Goal: Task Accomplishment & Management: Use online tool/utility

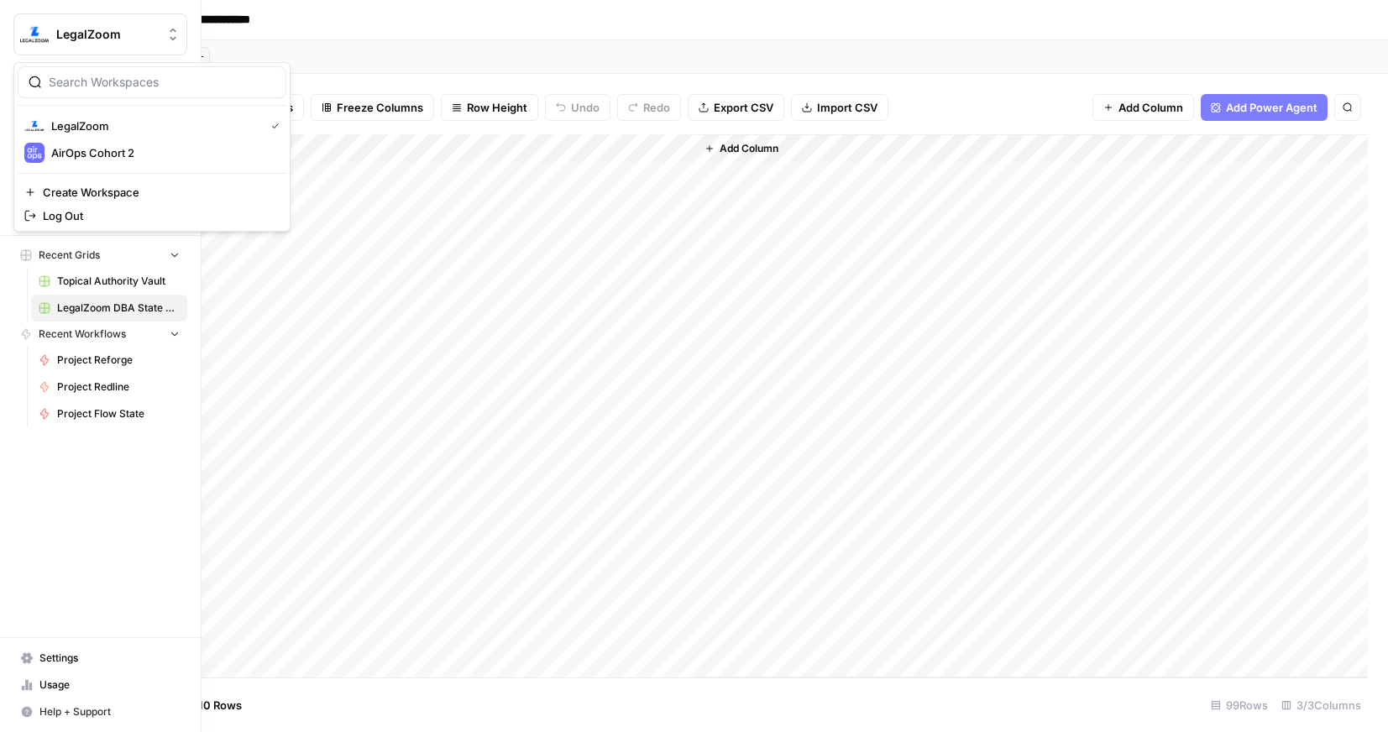
click at [13, 41] on button "LegalZoom" at bounding box center [100, 34] width 174 height 42
click at [75, 136] on button "LegalZoom" at bounding box center [152, 126] width 269 height 27
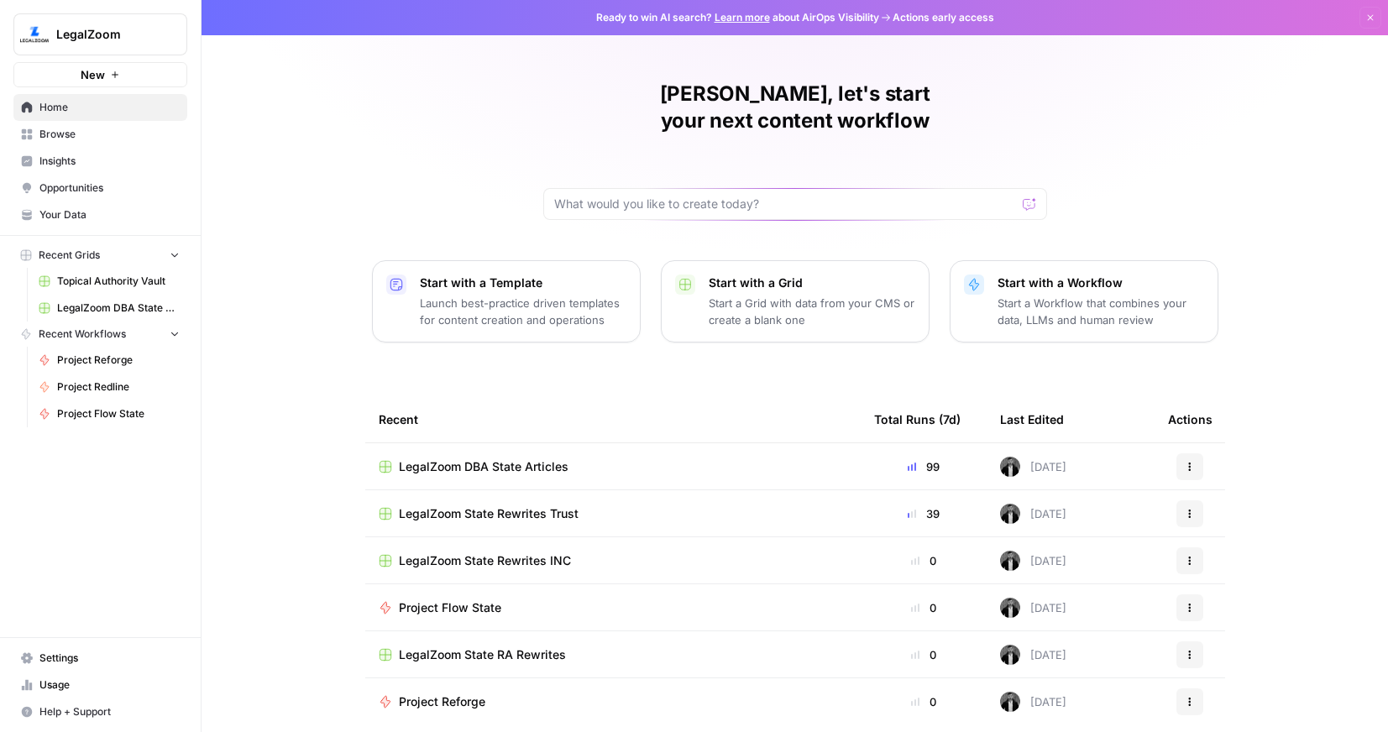
click at [72, 78] on button "New" at bounding box center [100, 74] width 174 height 25
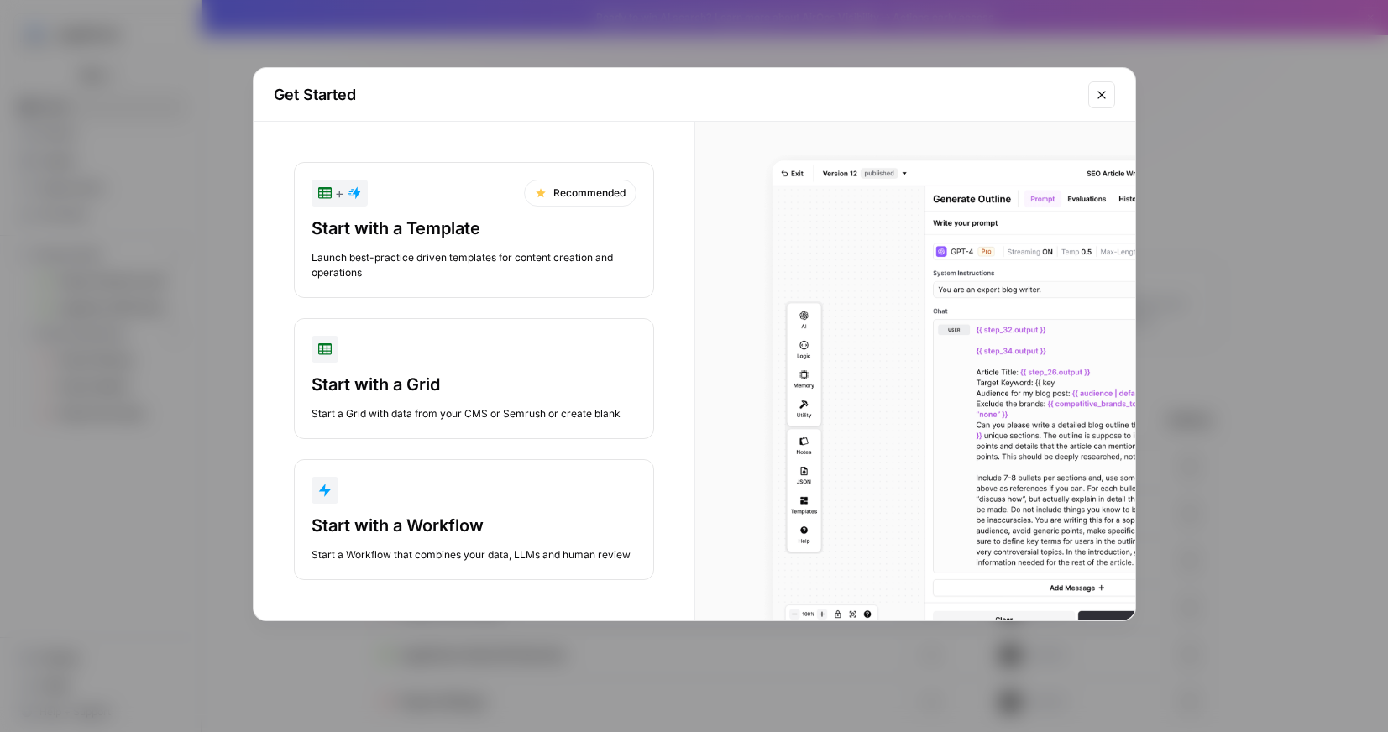
click at [423, 491] on div "button" at bounding box center [474, 490] width 325 height 27
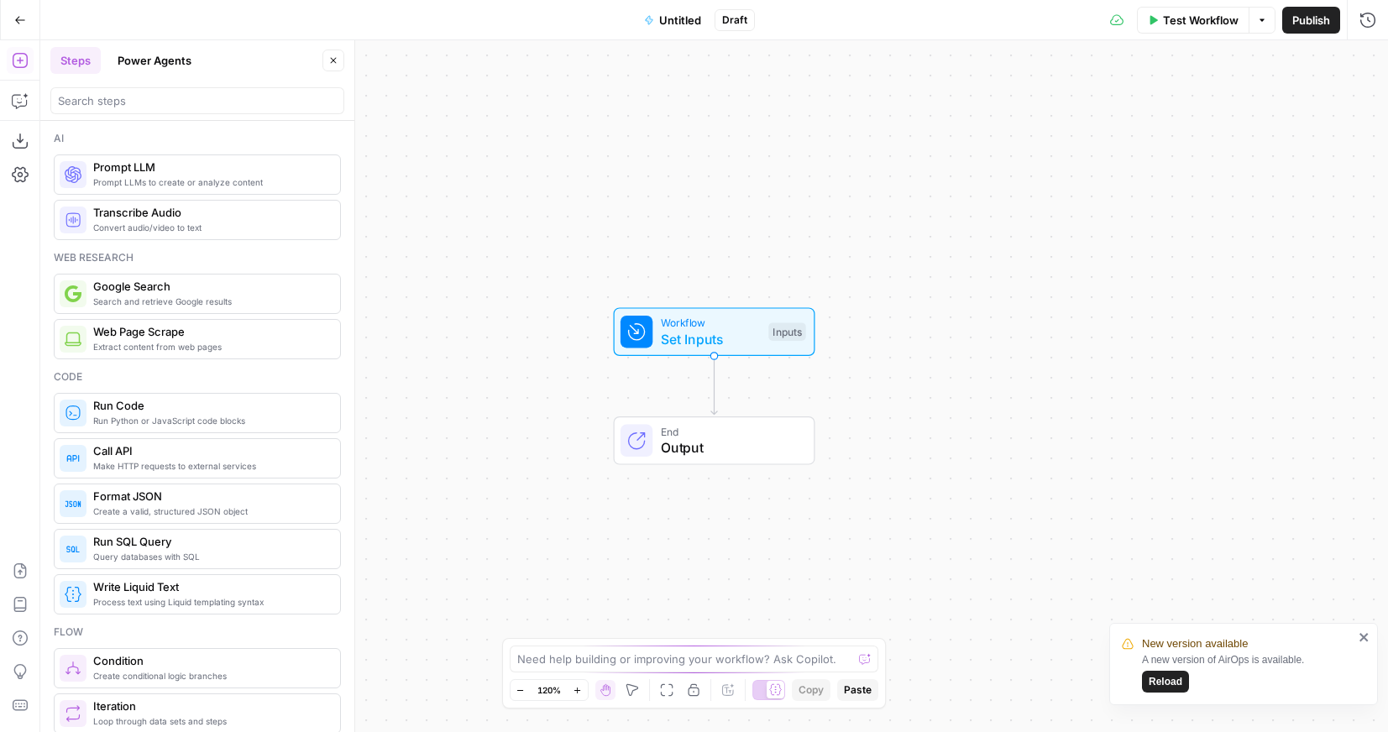
click at [1153, 674] on span "Reload" at bounding box center [1166, 681] width 34 height 15
click at [22, 112] on button "Copilot" at bounding box center [20, 100] width 27 height 27
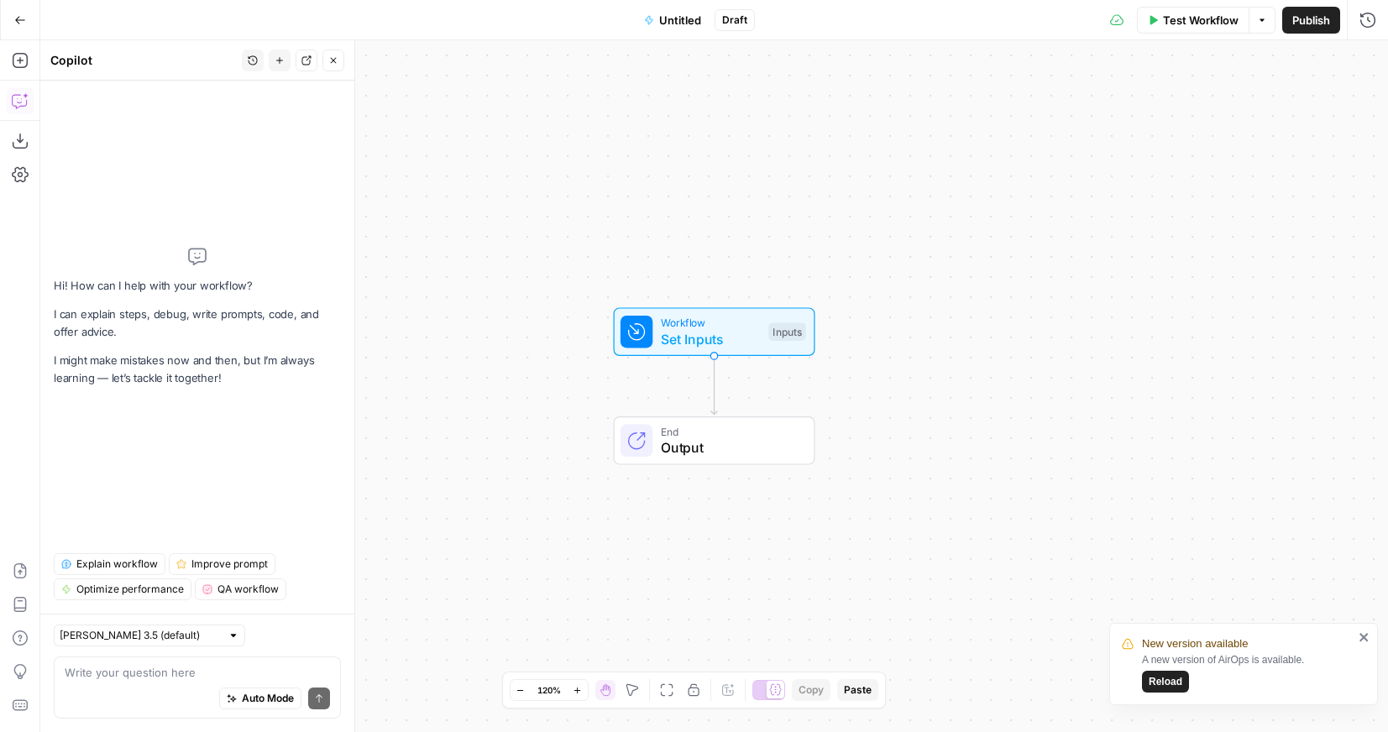
click at [121, 676] on textarea at bounding box center [197, 672] width 265 height 17
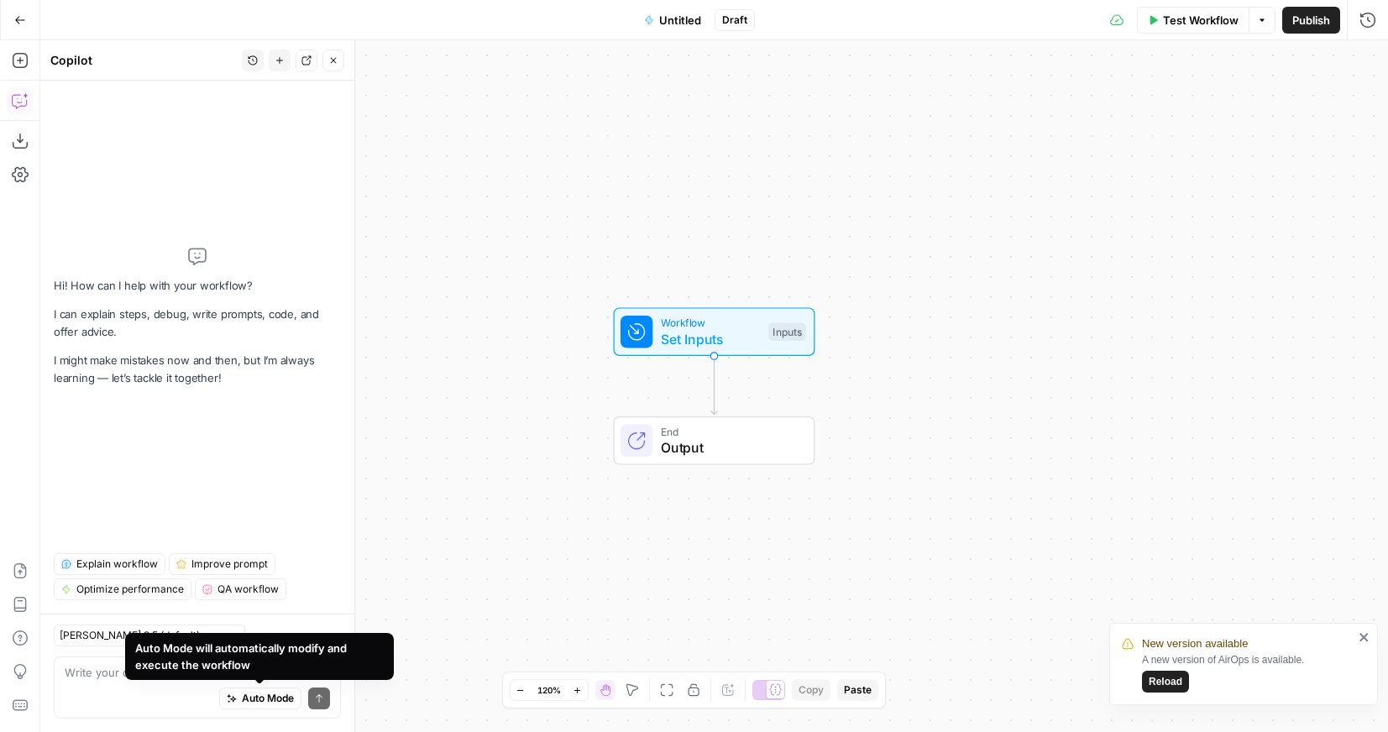
click at [102, 699] on div "Auto Mode Send" at bounding box center [197, 699] width 265 height 37
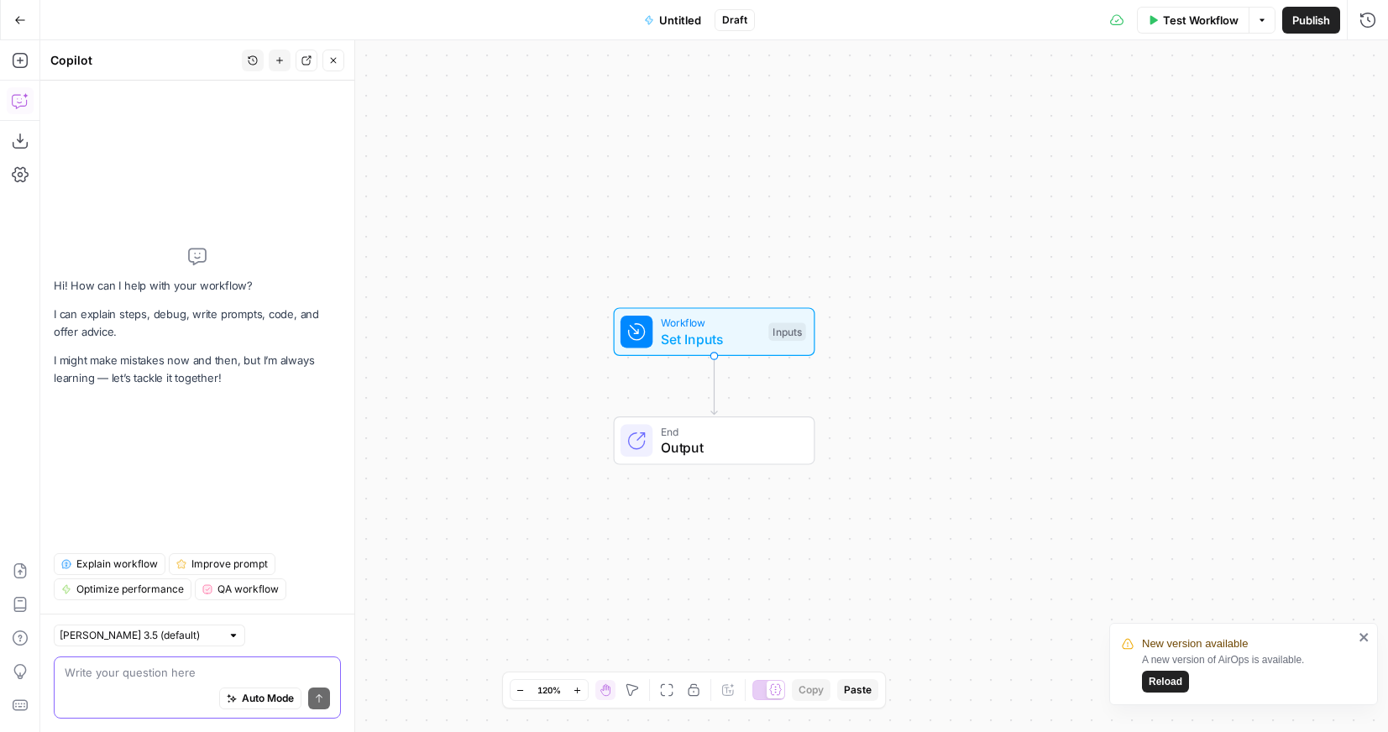
click at [92, 679] on textarea at bounding box center [197, 672] width 265 height 17
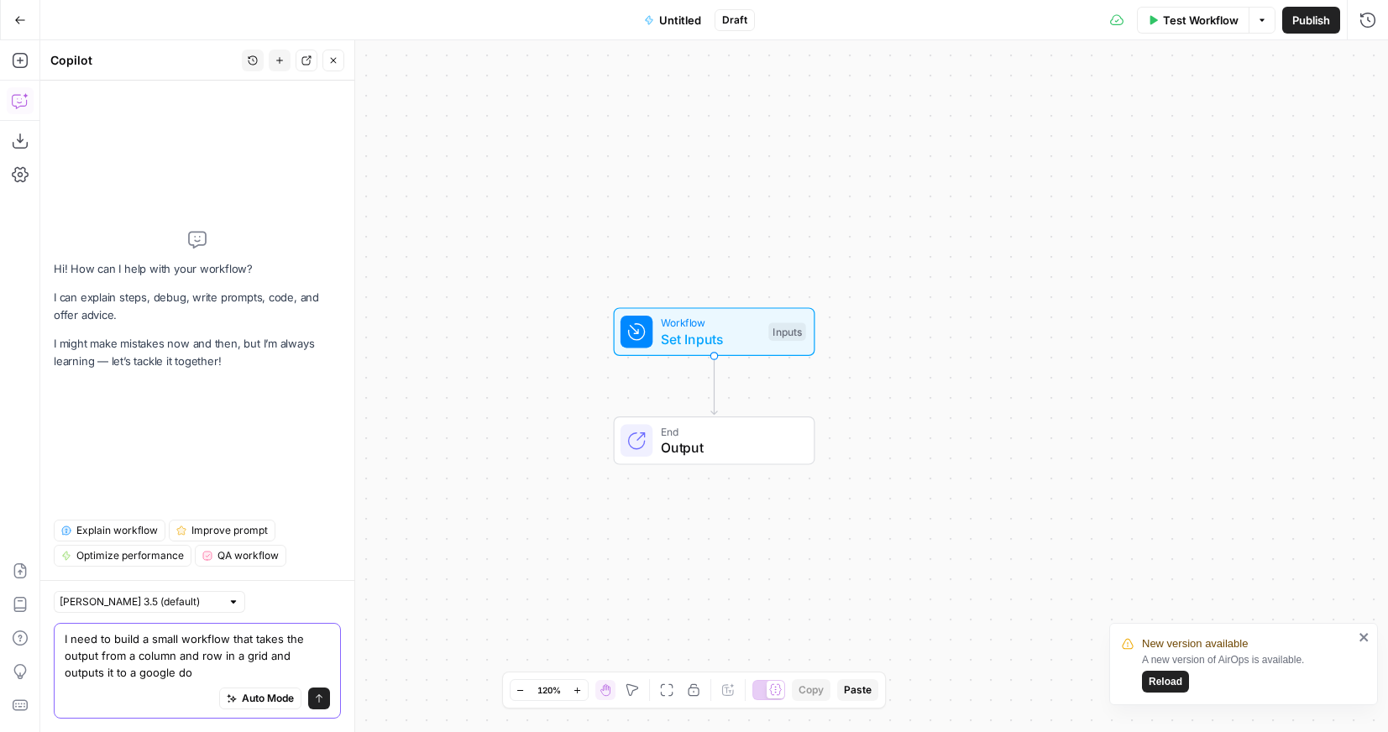
type textarea "I need to build a small workflow that takes the output from a column and row in…"
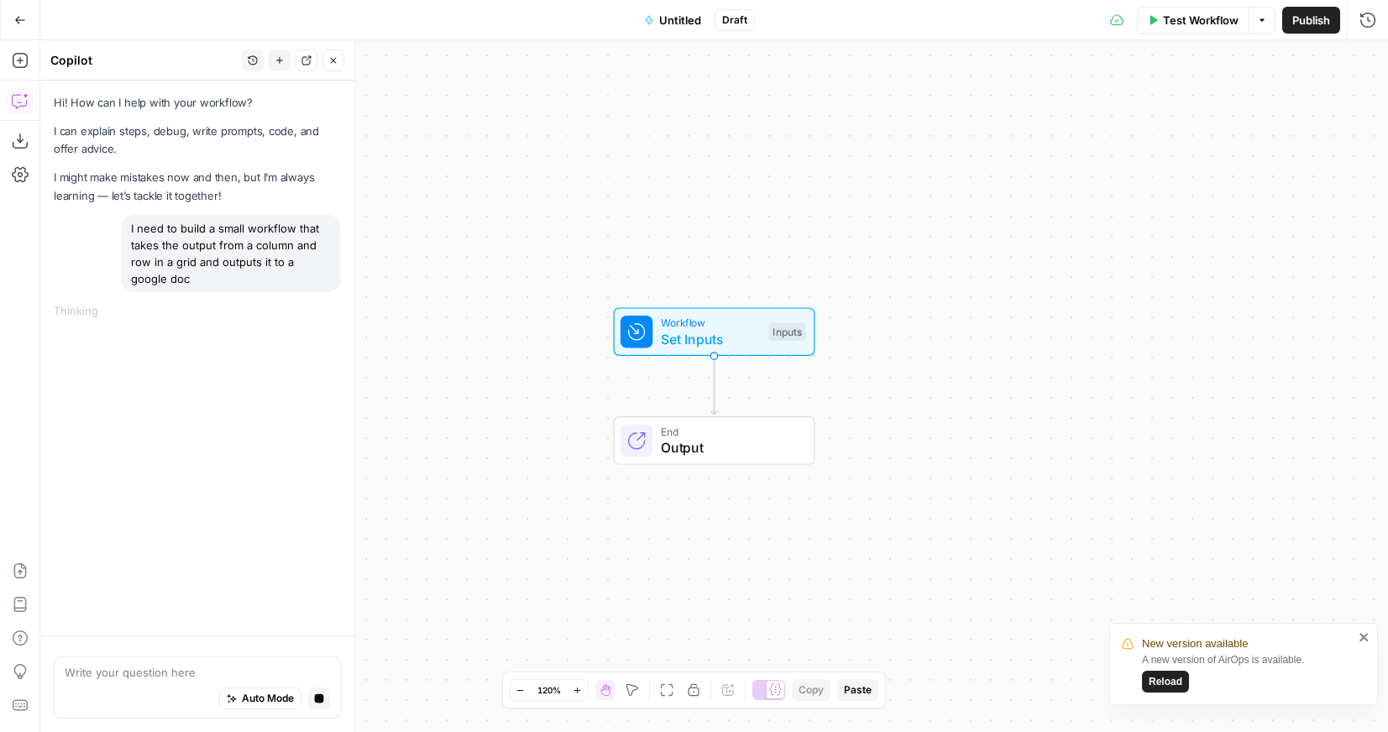
click at [1366, 638] on icon "close" at bounding box center [1365, 637] width 12 height 13
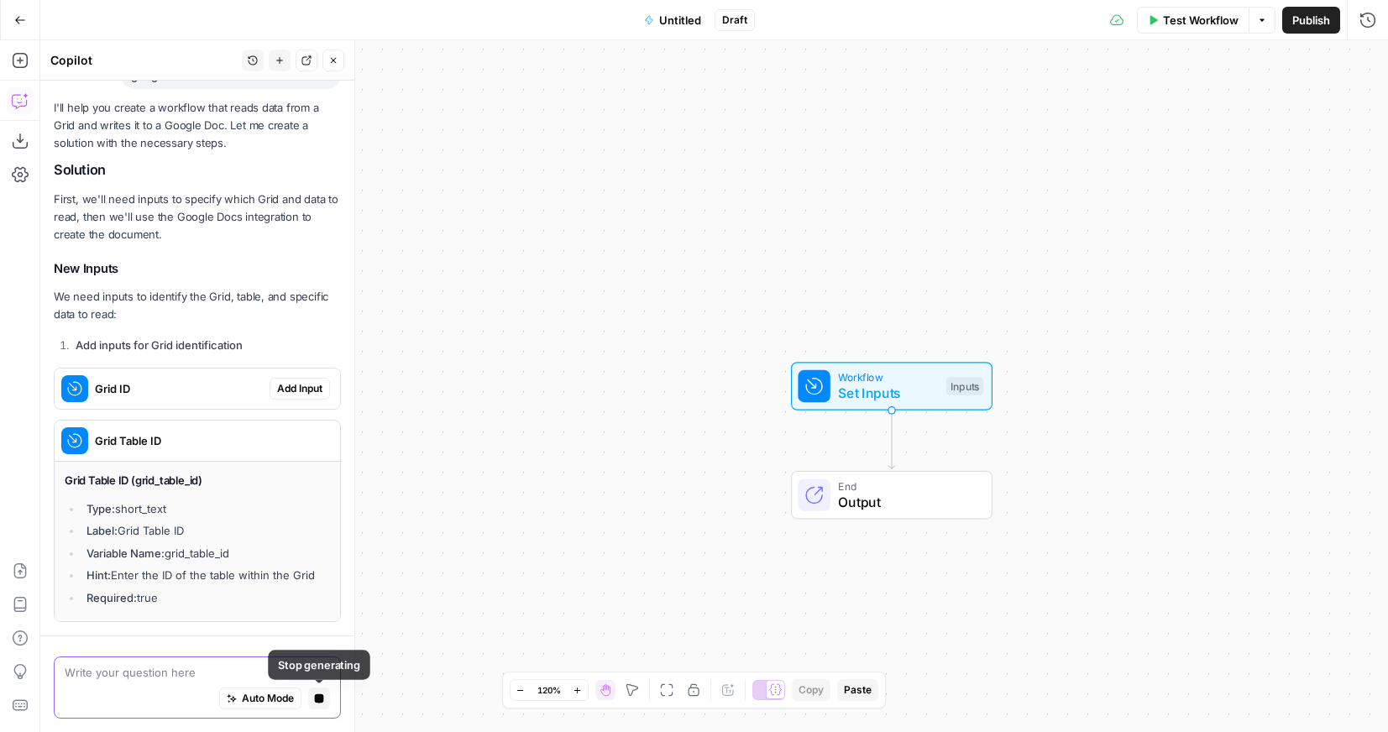
click at [322, 693] on button "Stop generating" at bounding box center [319, 699] width 22 height 22
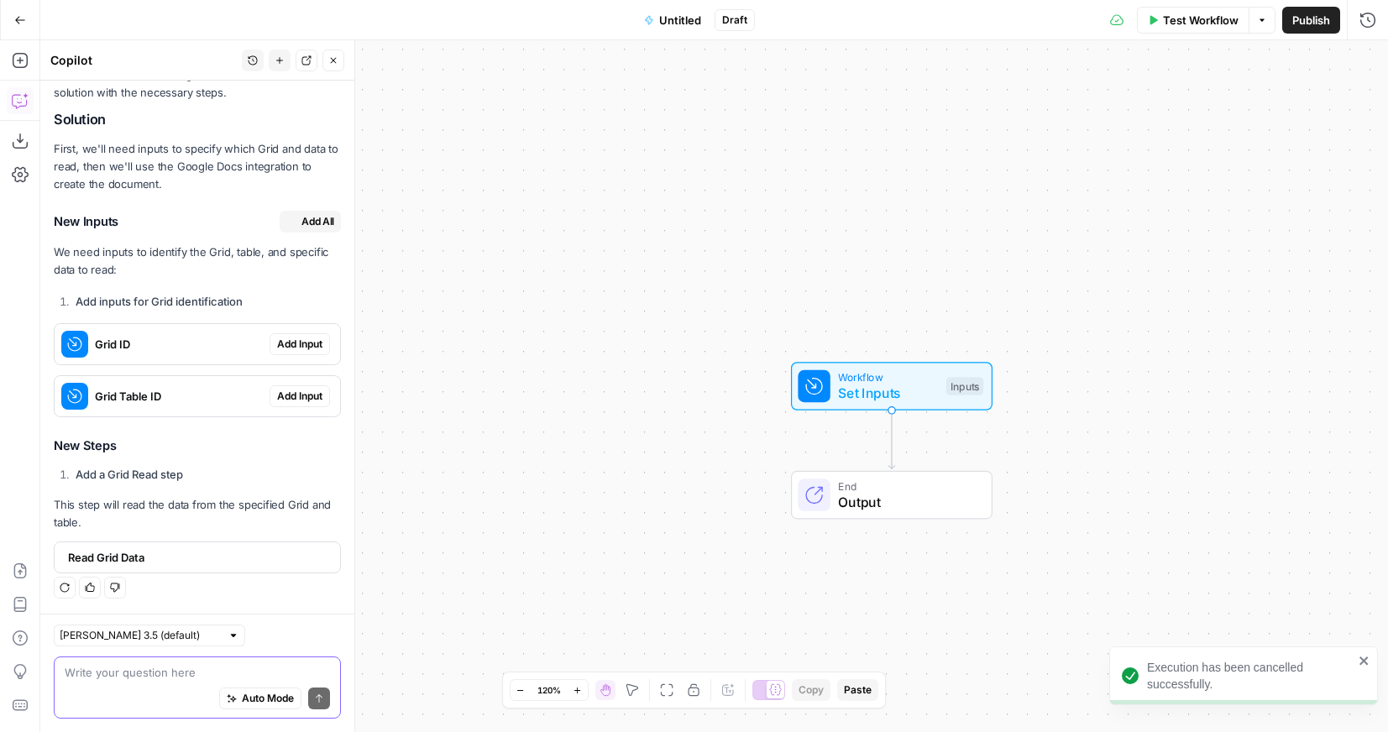
click at [180, 680] on textarea at bounding box center [197, 672] width 265 height 17
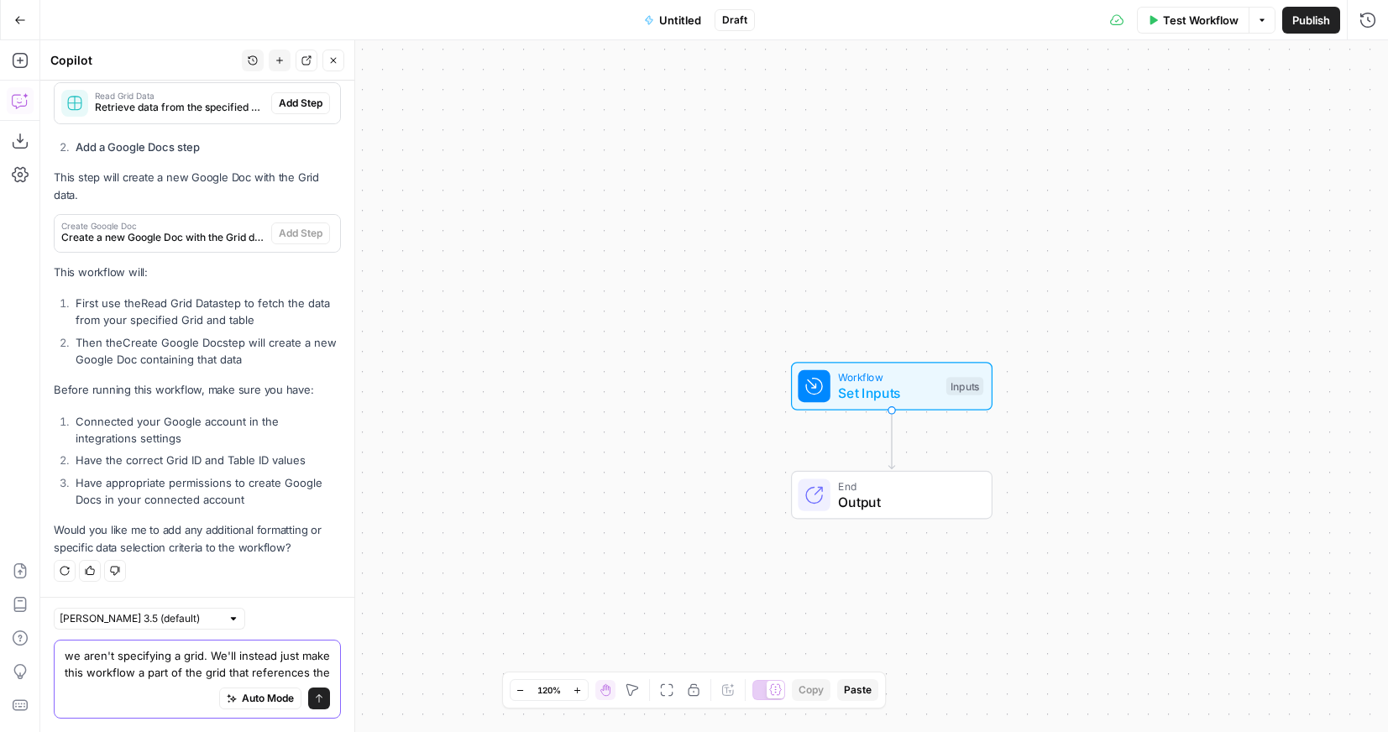
scroll to position [730, 0]
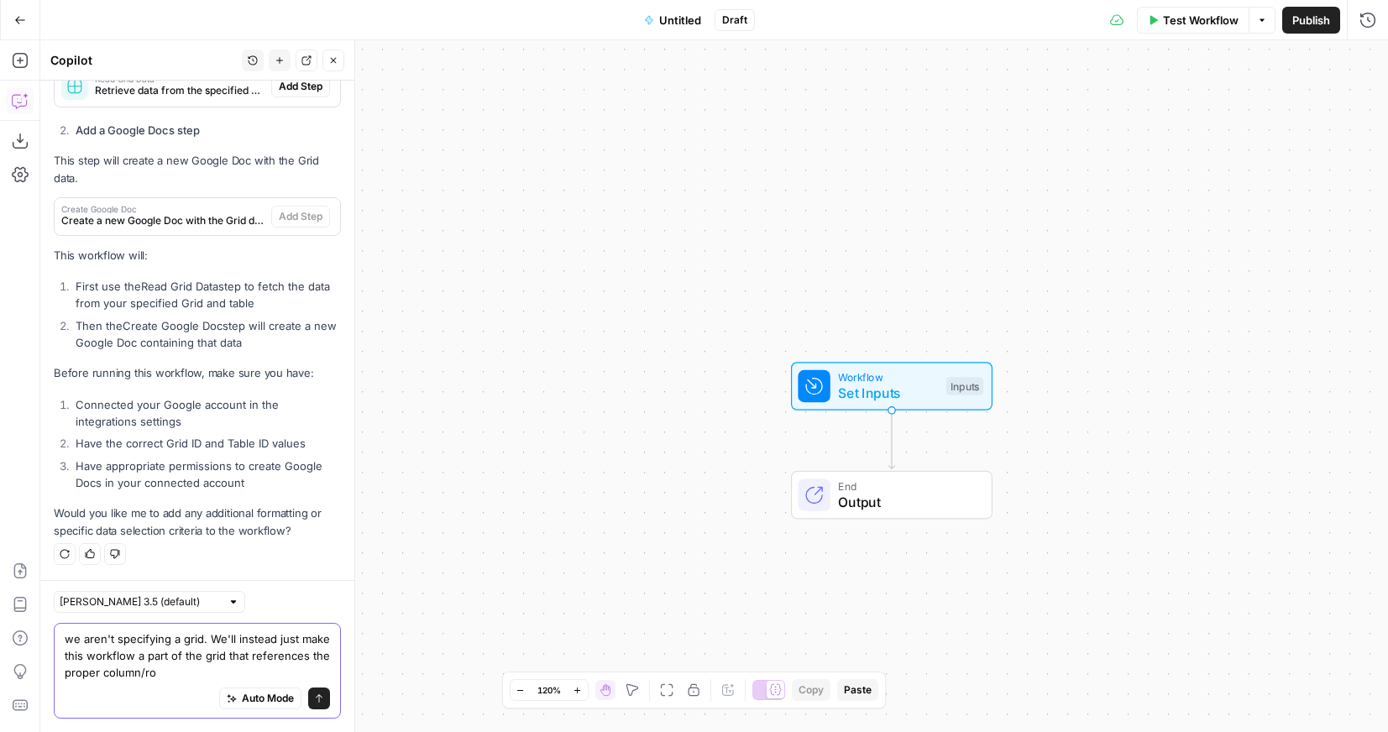
type textarea "we aren't specifying a grid. We'll instead just make this workflow a part of th…"
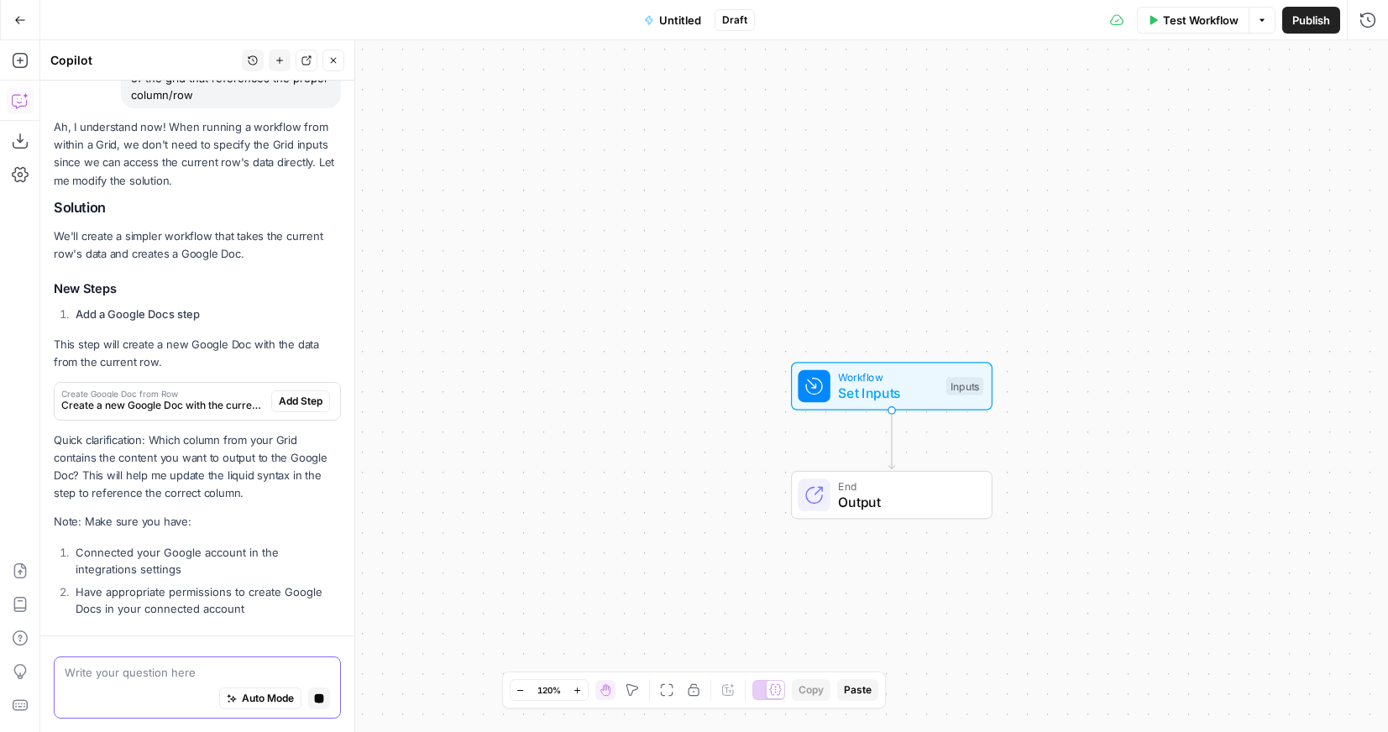
scroll to position [1303, 0]
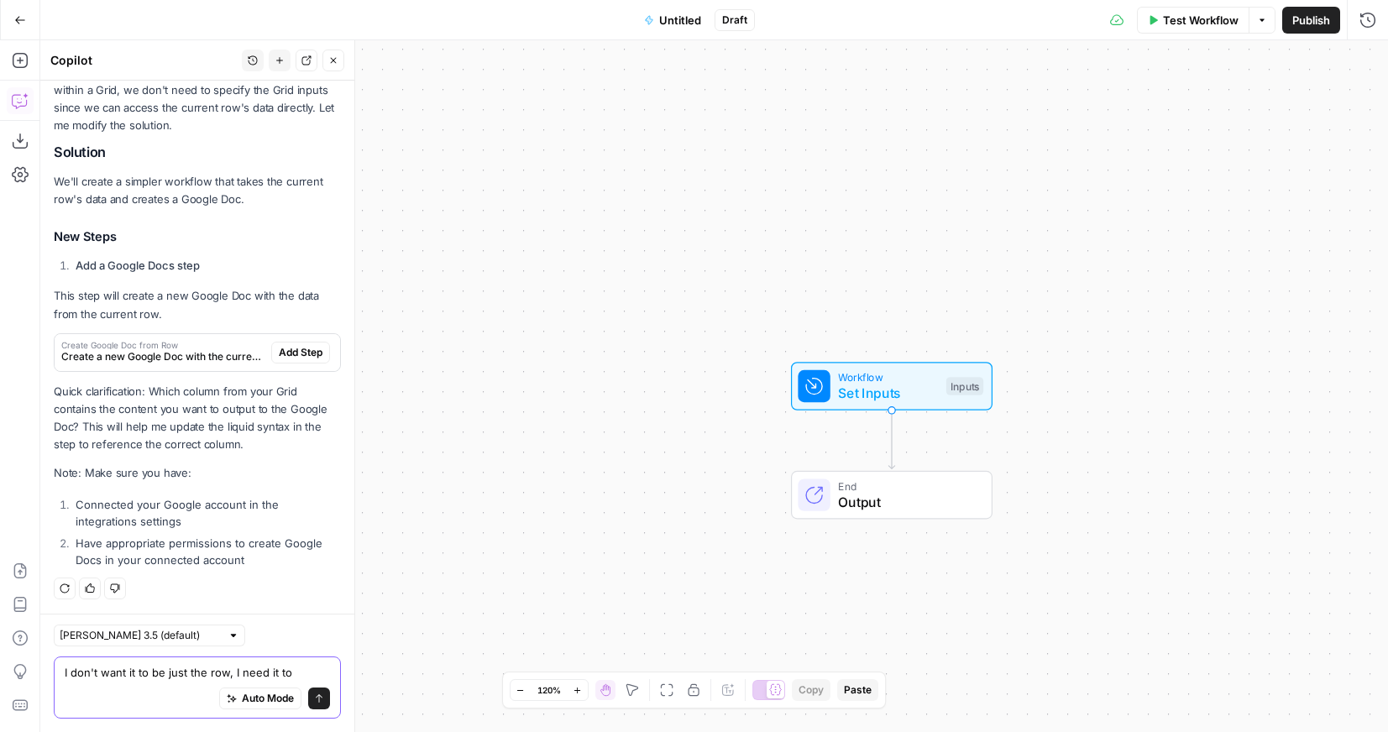
type textarea "I don't want it to be just the row, I need it to"
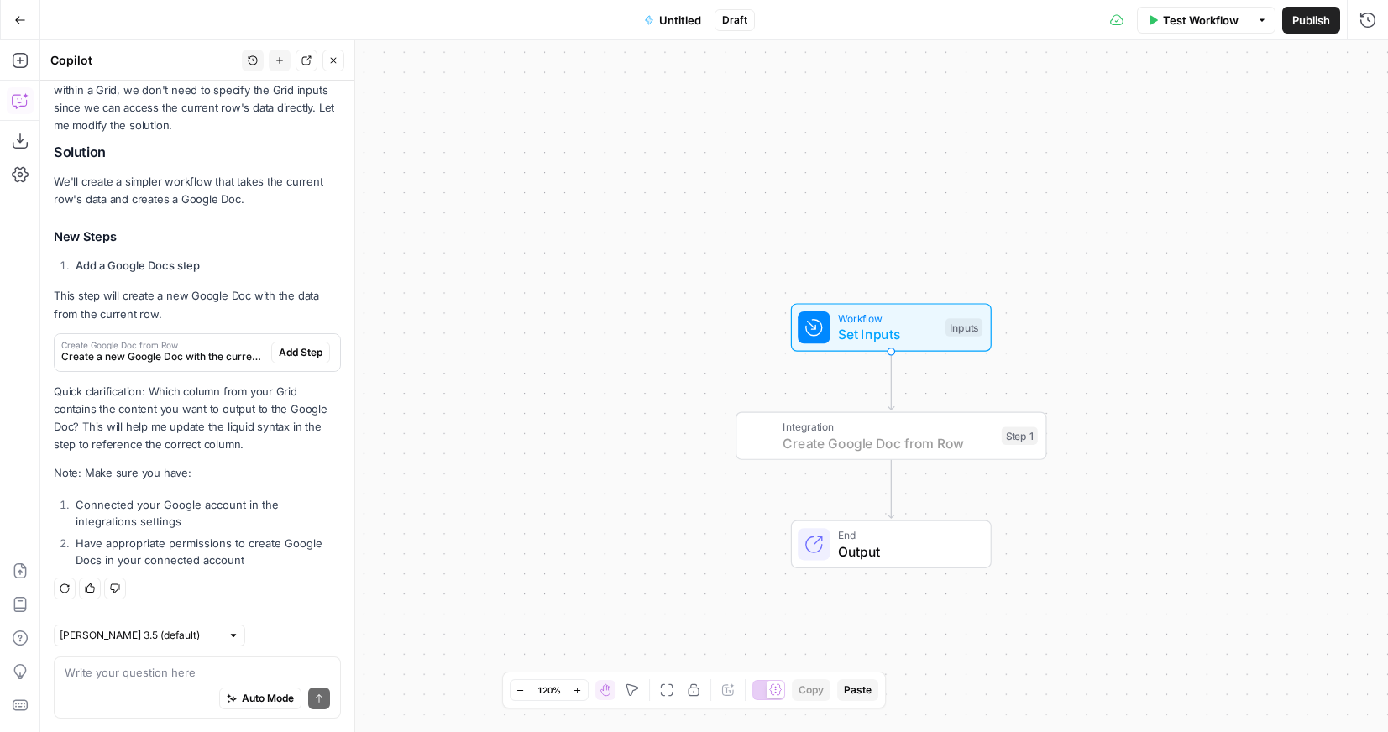
click at [311, 354] on span "Add Step" at bounding box center [301, 352] width 44 height 15
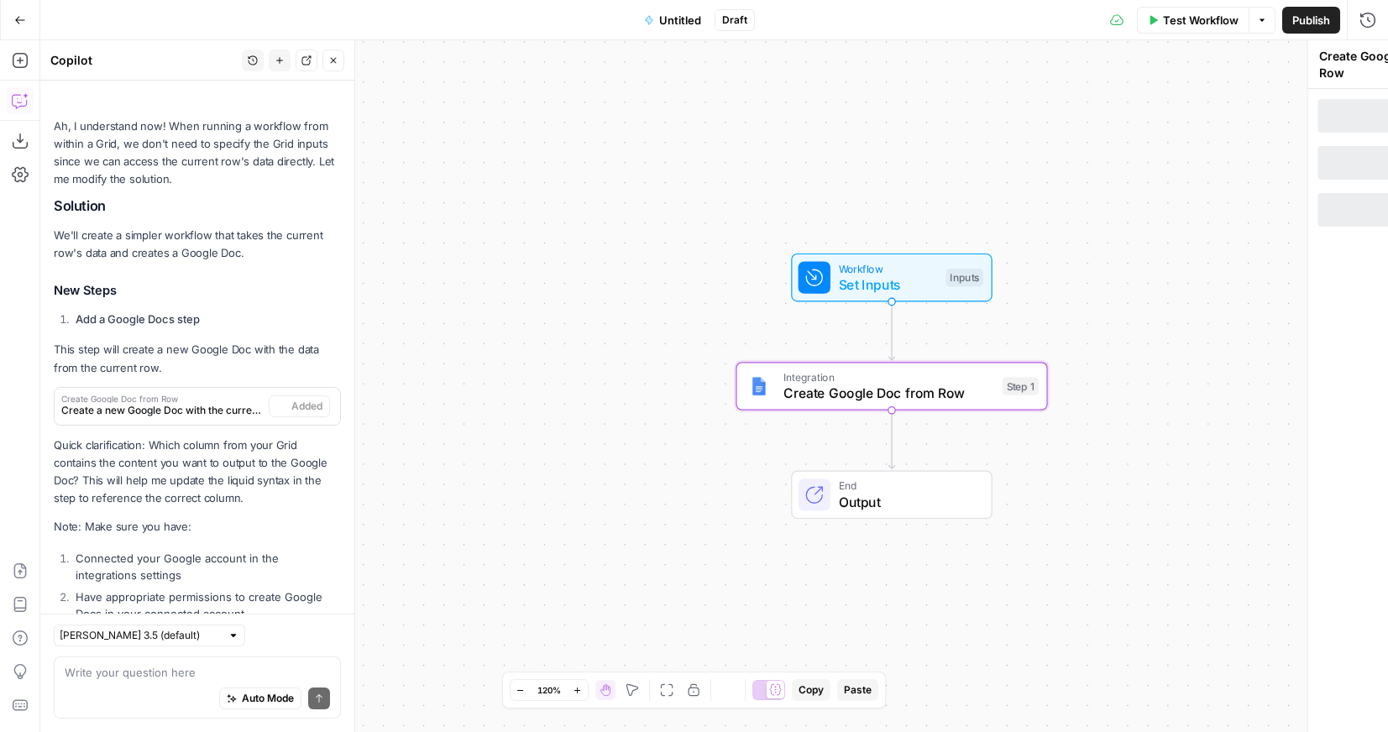
scroll to position [1357, 0]
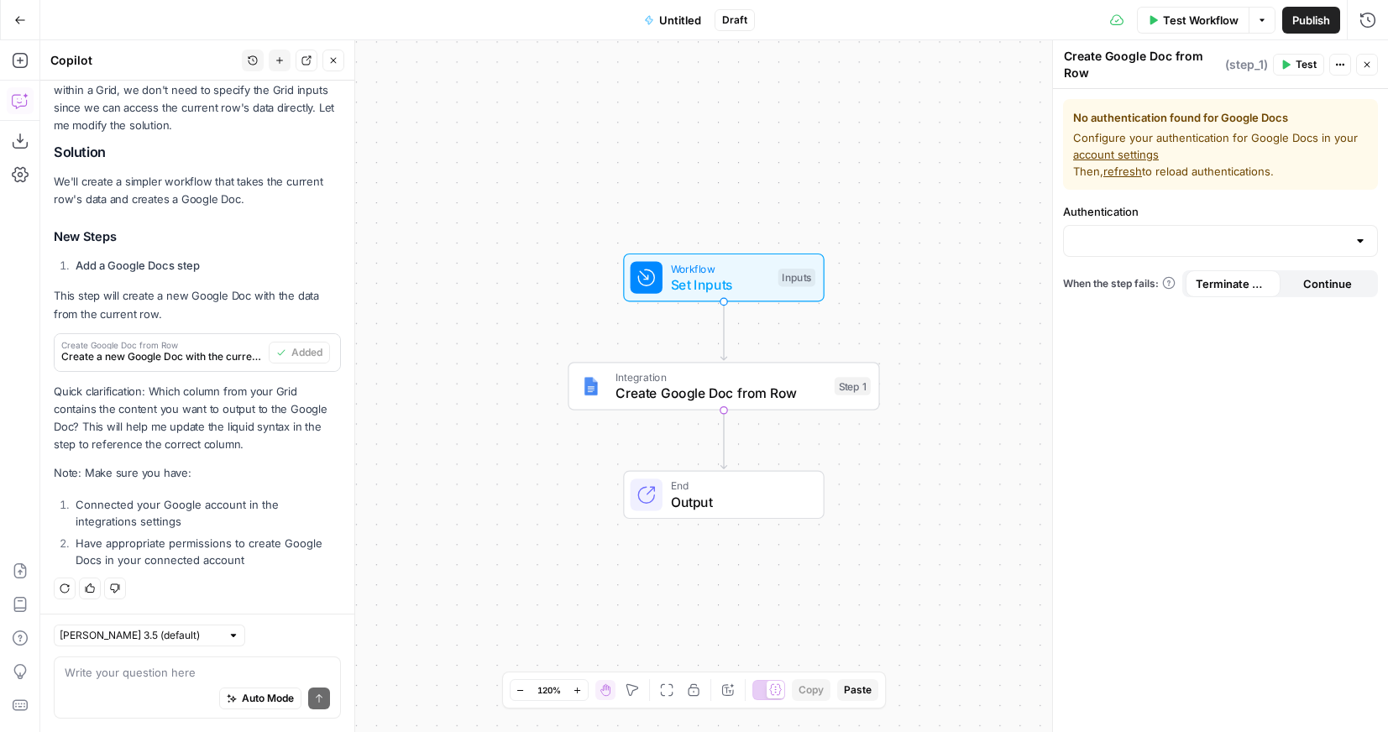
click at [1145, 255] on div at bounding box center [1220, 241] width 315 height 32
click at [1129, 281] on span "﹢ Create New" at bounding box center [1217, 283] width 280 height 17
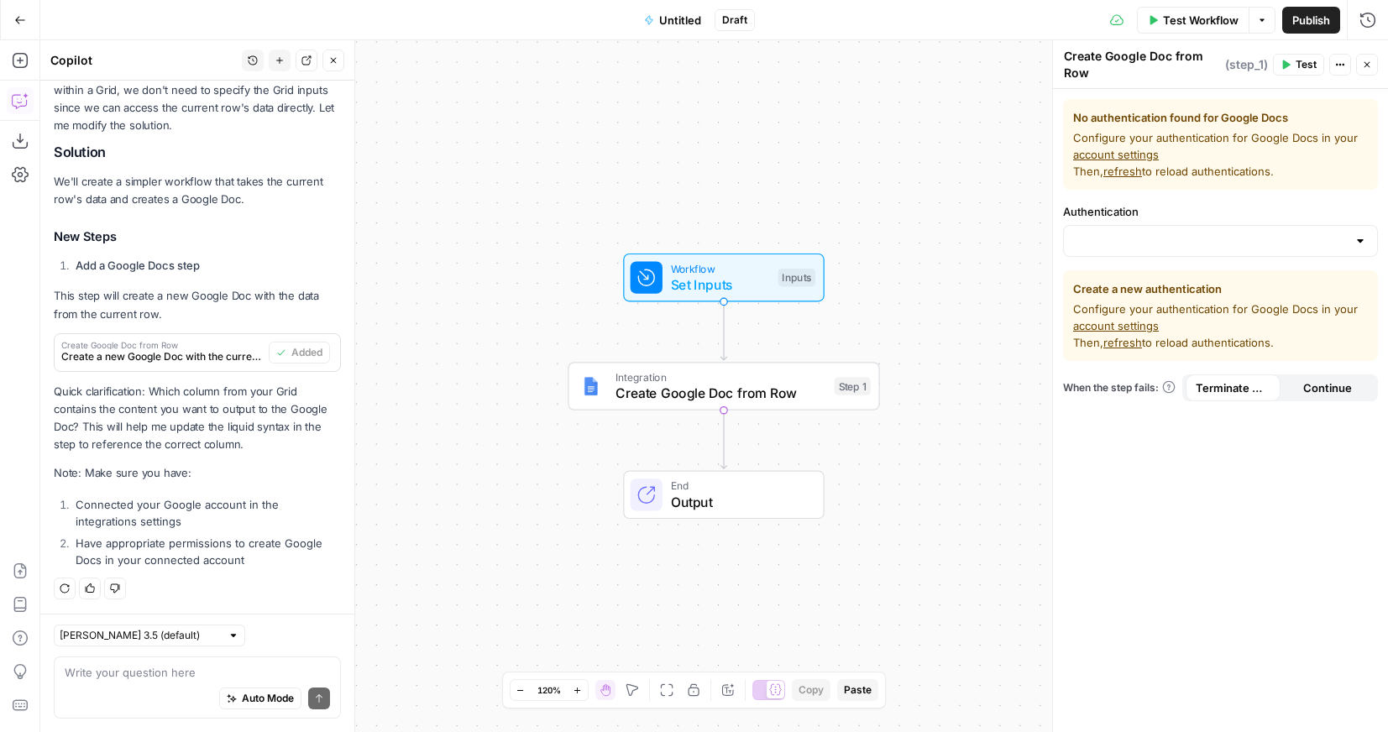
click at [1125, 324] on link "account settings" at bounding box center [1116, 325] width 86 height 13
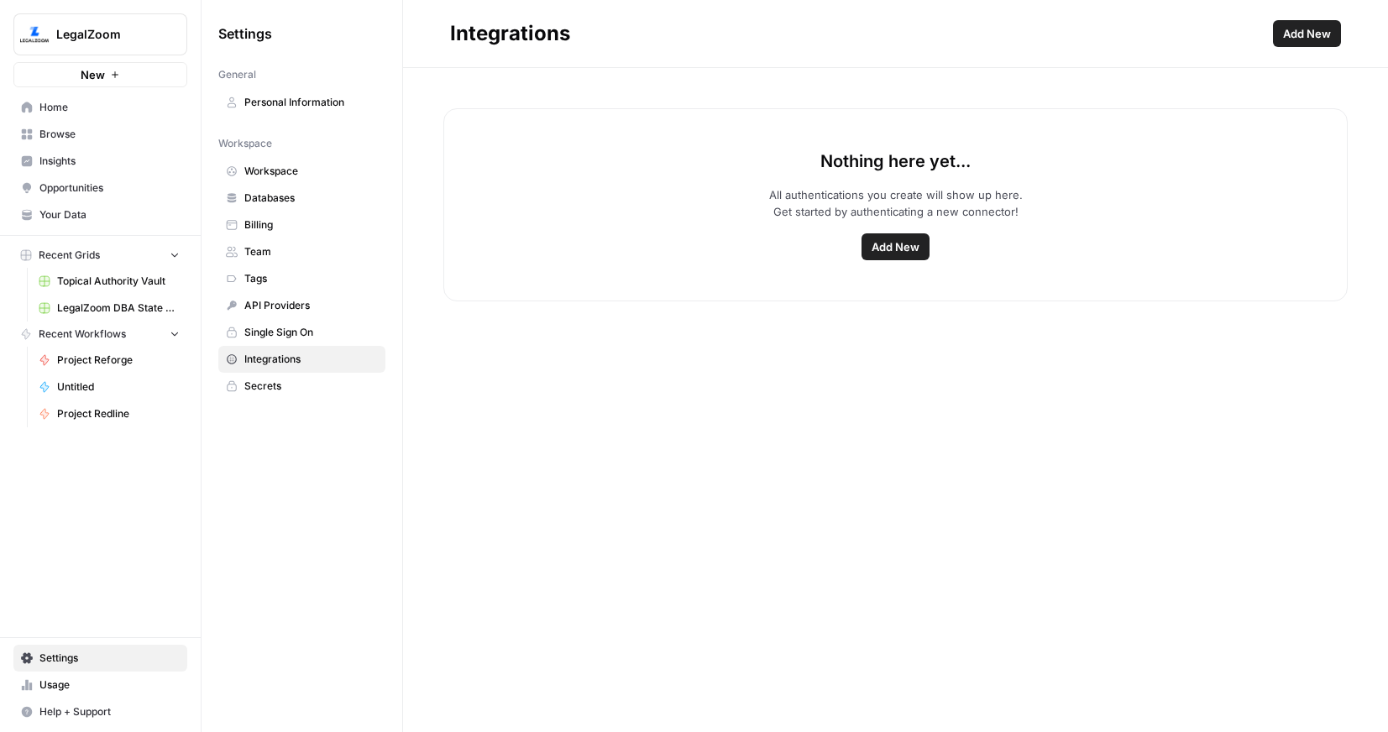
click at [895, 252] on span "Add New" at bounding box center [896, 246] width 48 height 17
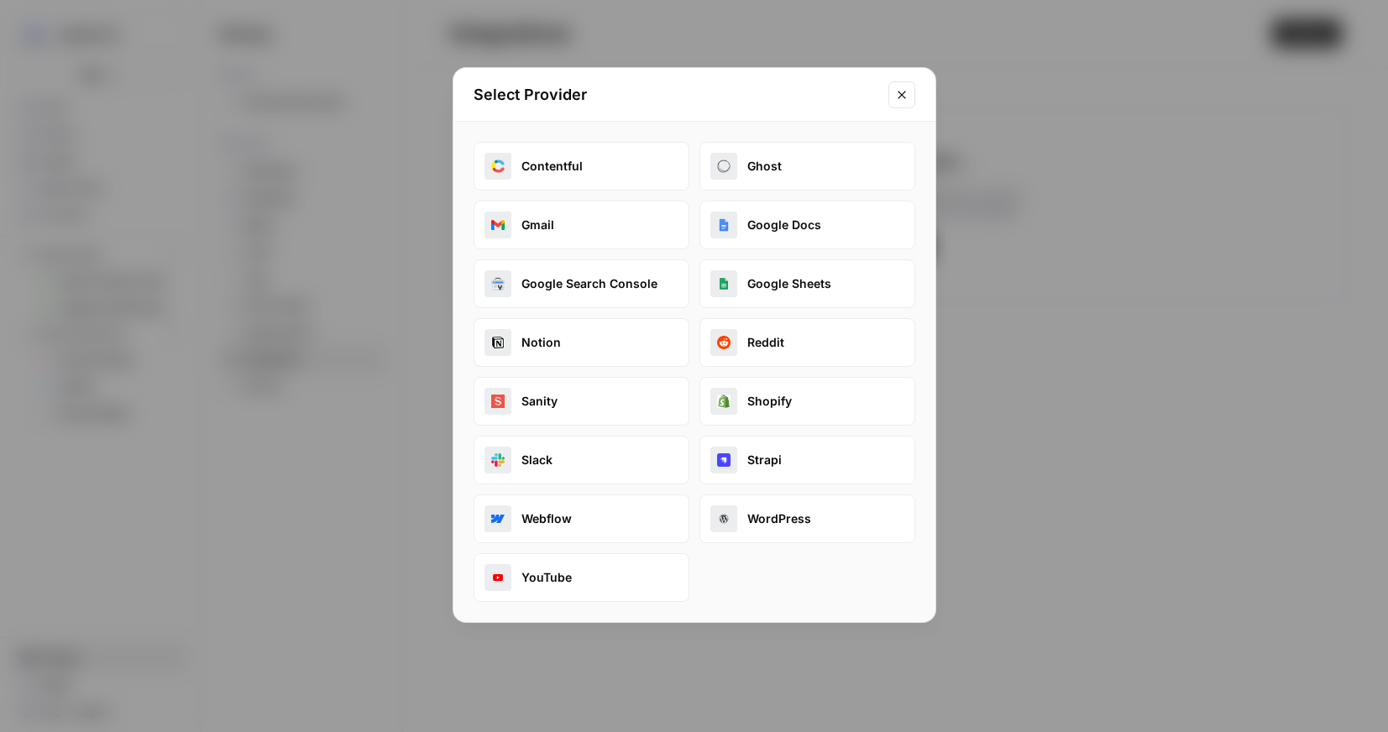
click at [759, 221] on button "Google Docs" at bounding box center [807, 225] width 216 height 49
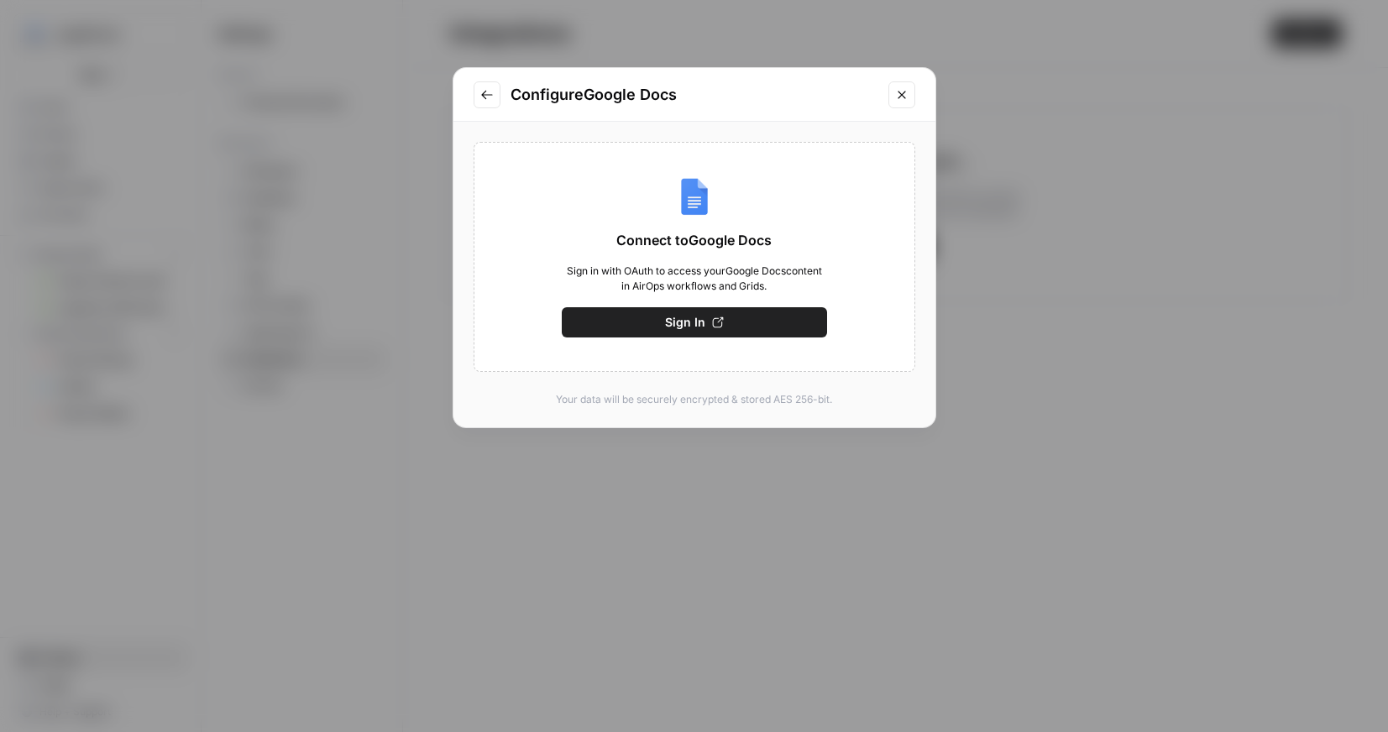
click at [659, 322] on button "Sign In" at bounding box center [694, 322] width 265 height 30
